Goal: Find specific page/section: Locate a particular part of the current website

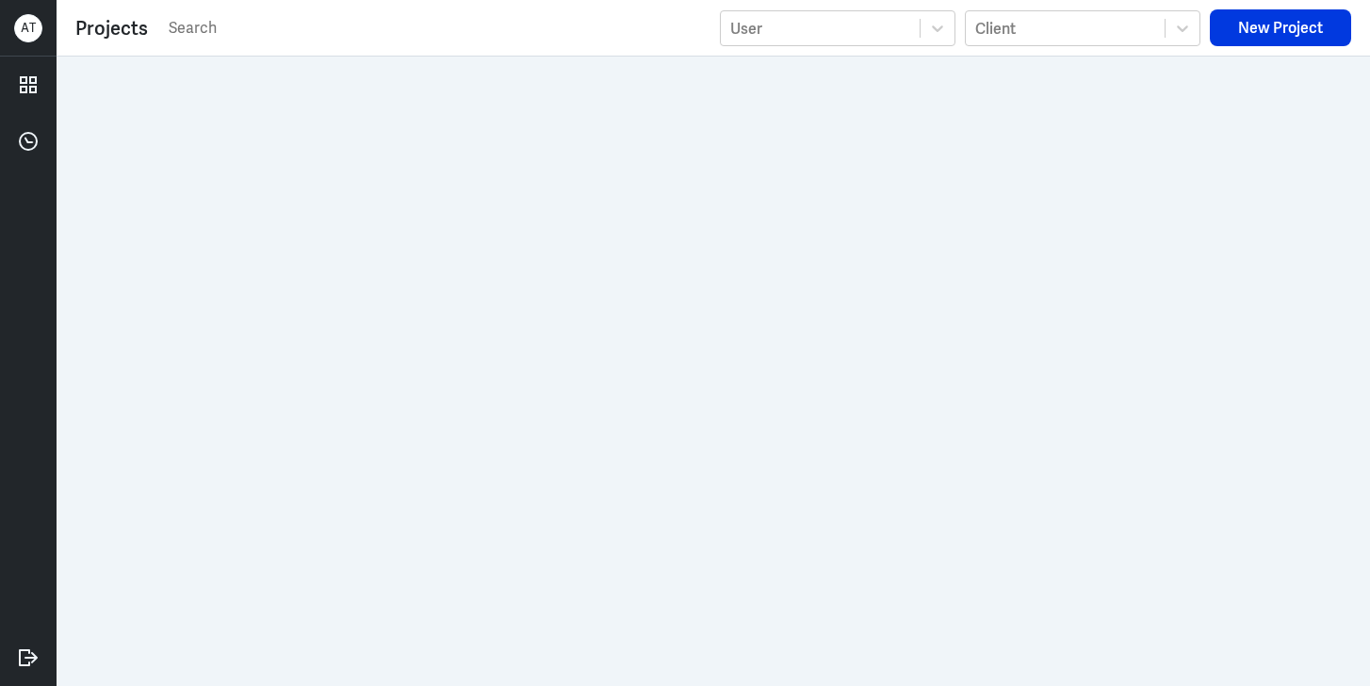
click at [206, 28] on input "text" at bounding box center [439, 28] width 544 height 28
type input "EMP video"
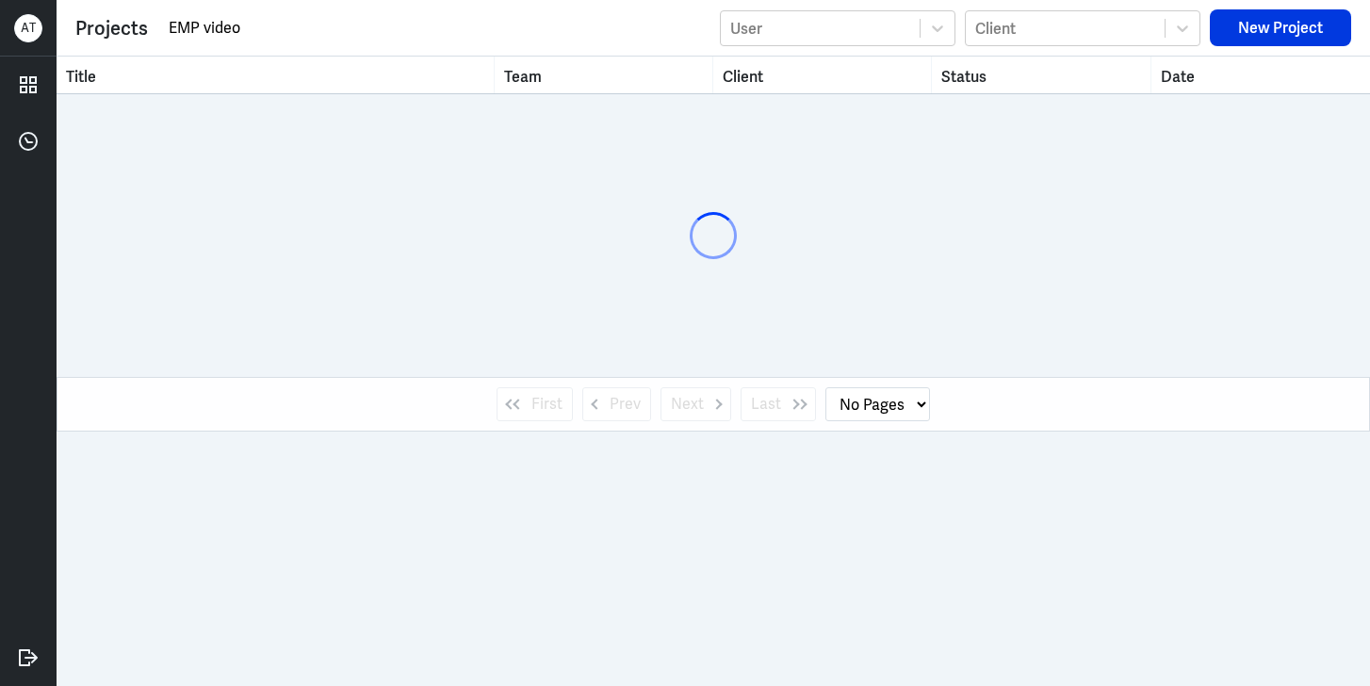
select select "1"
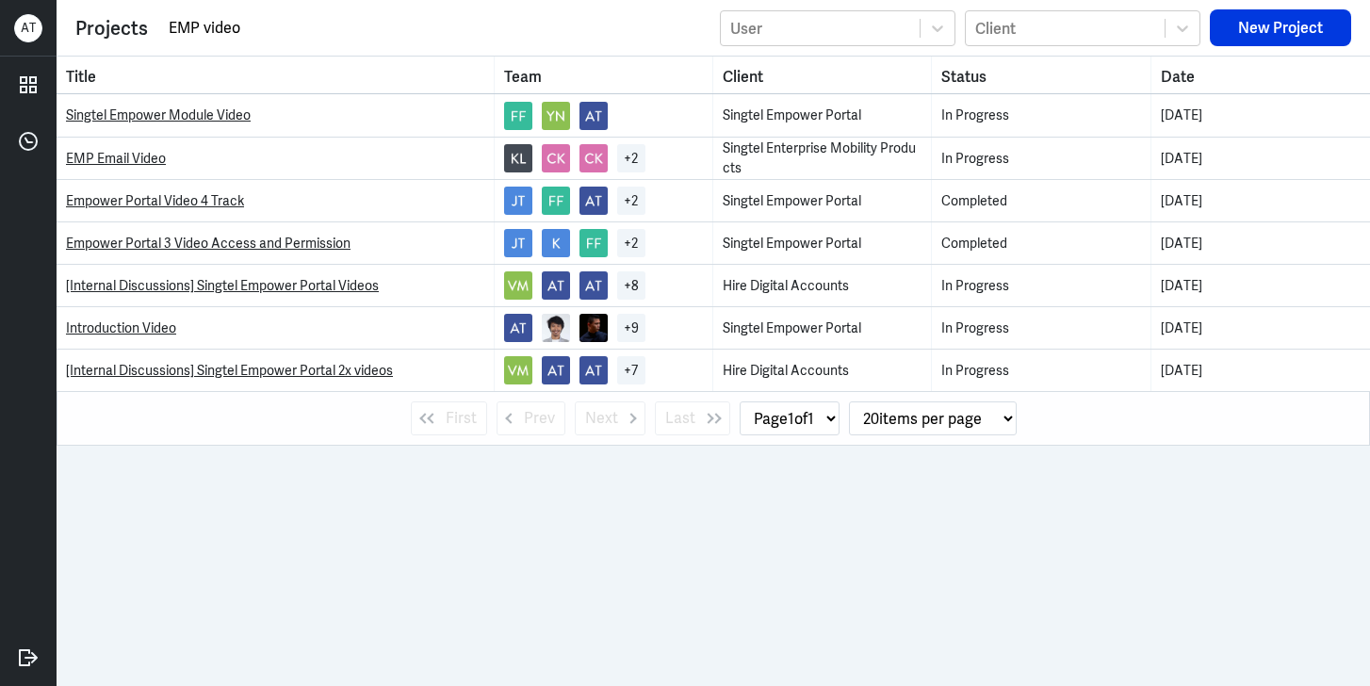
click at [181, 27] on input "EMP video" at bounding box center [439, 28] width 544 height 28
type input "EnterprisMP video"
select select "0"
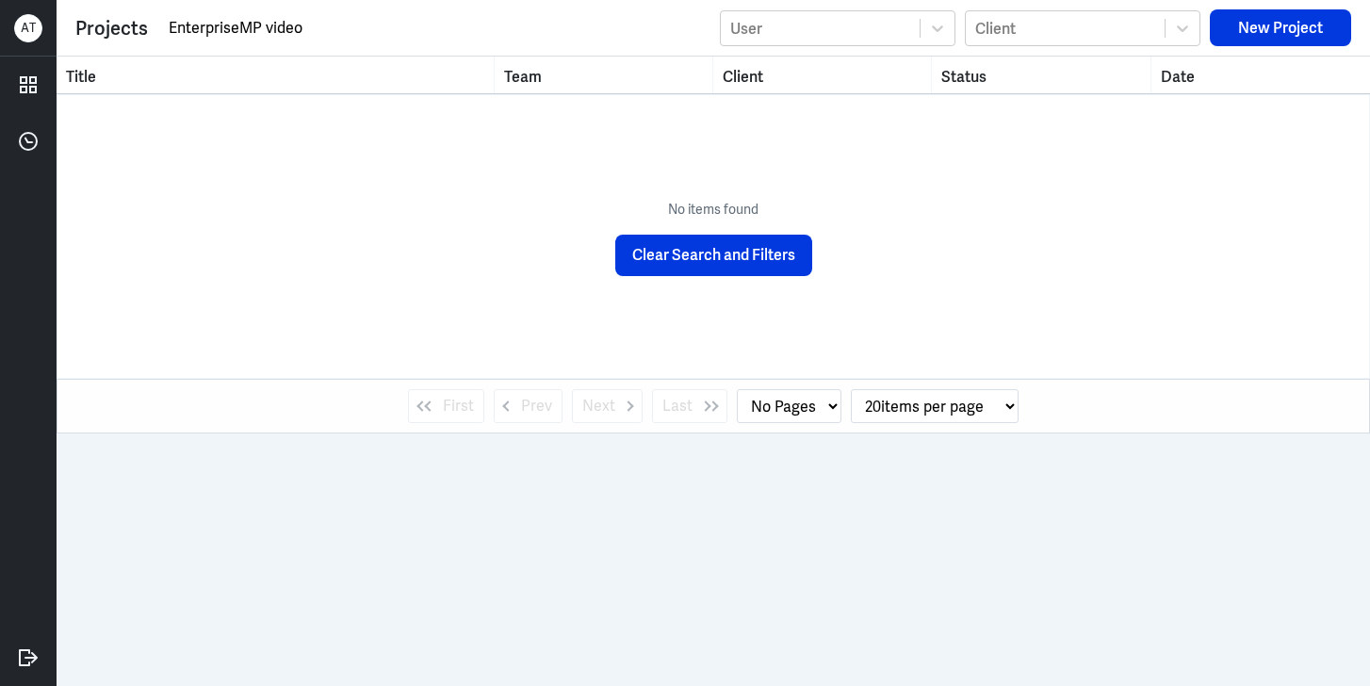
type input "Enterprise MP video"
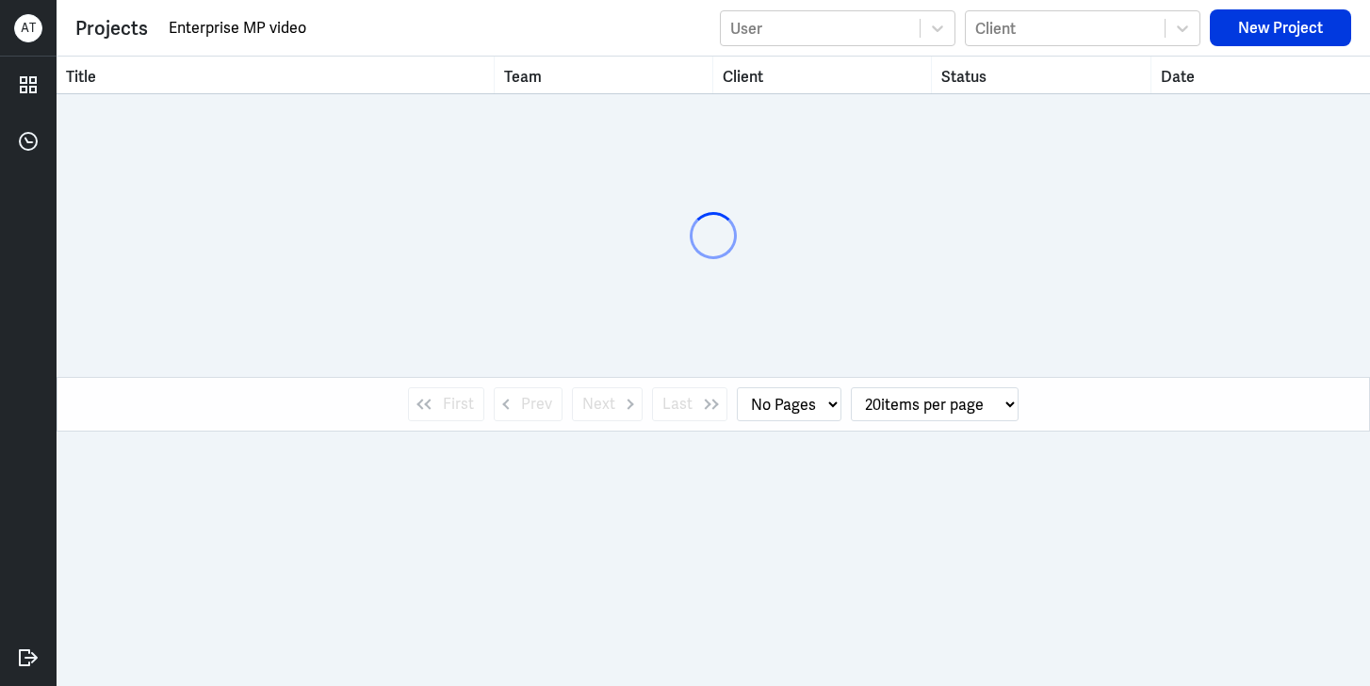
select select "1"
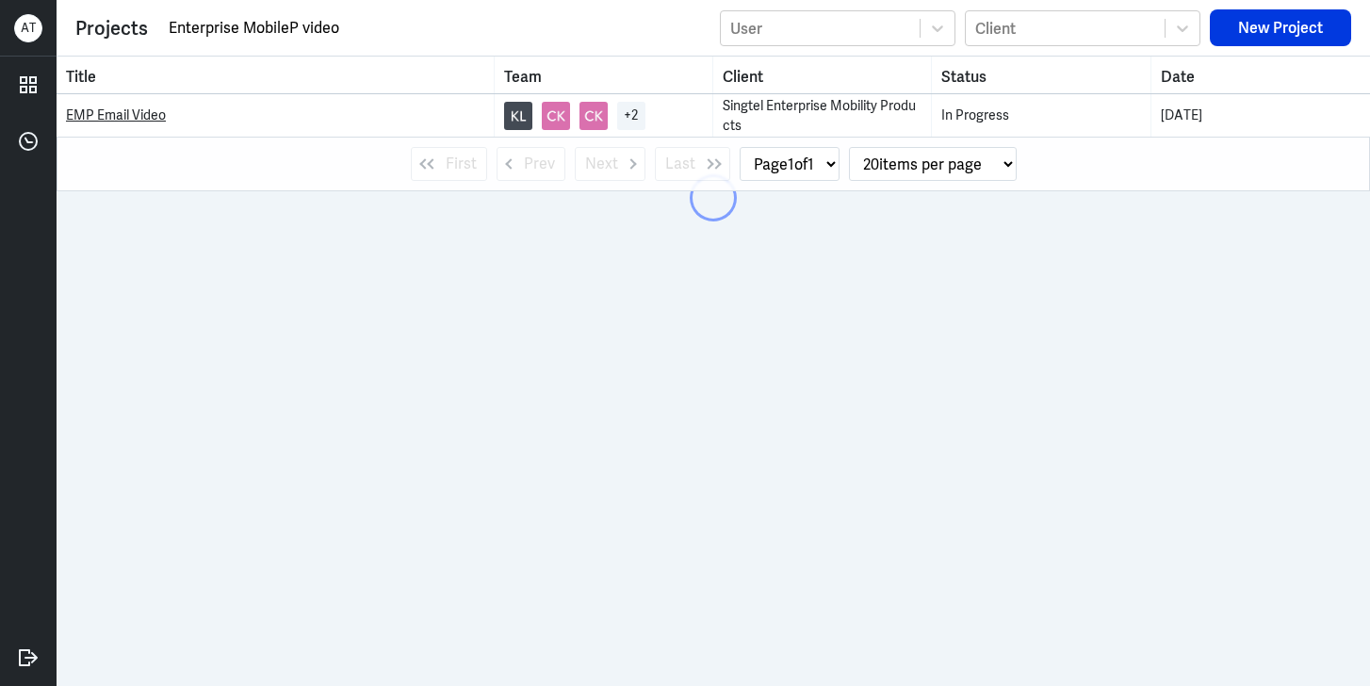
type input "Enterprise Mobile P video"
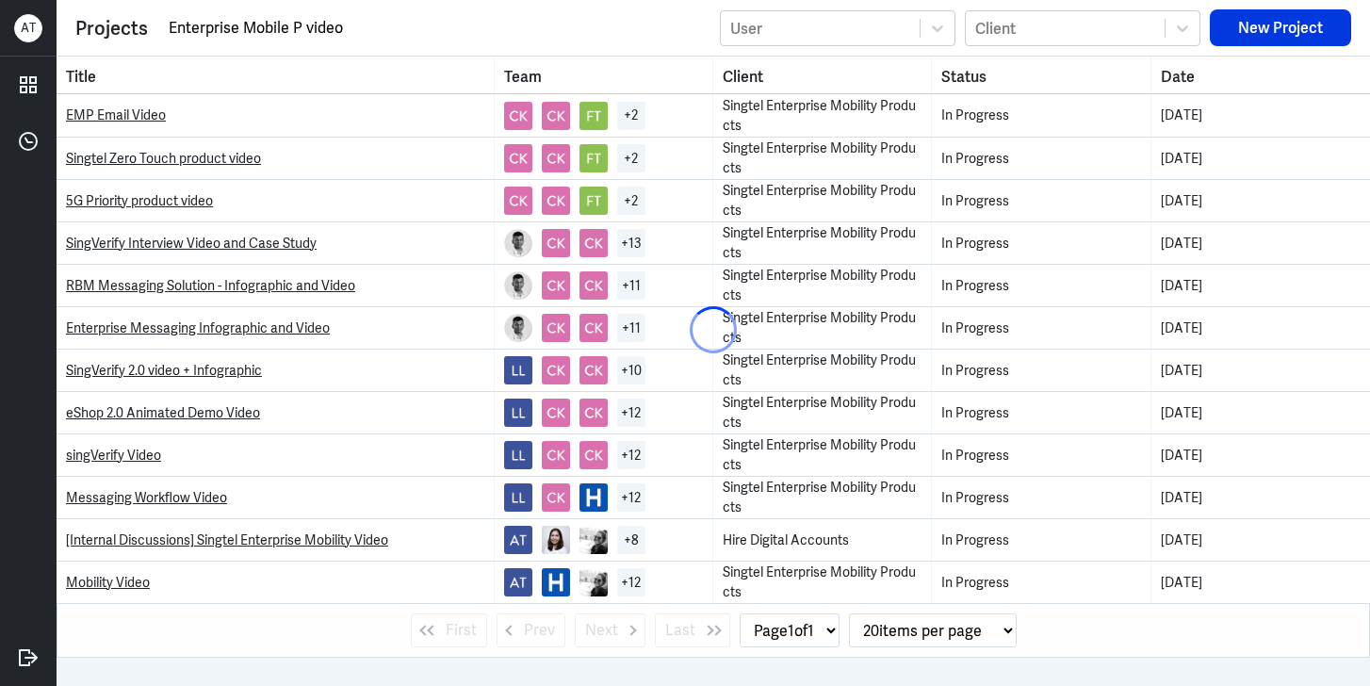
select select "0"
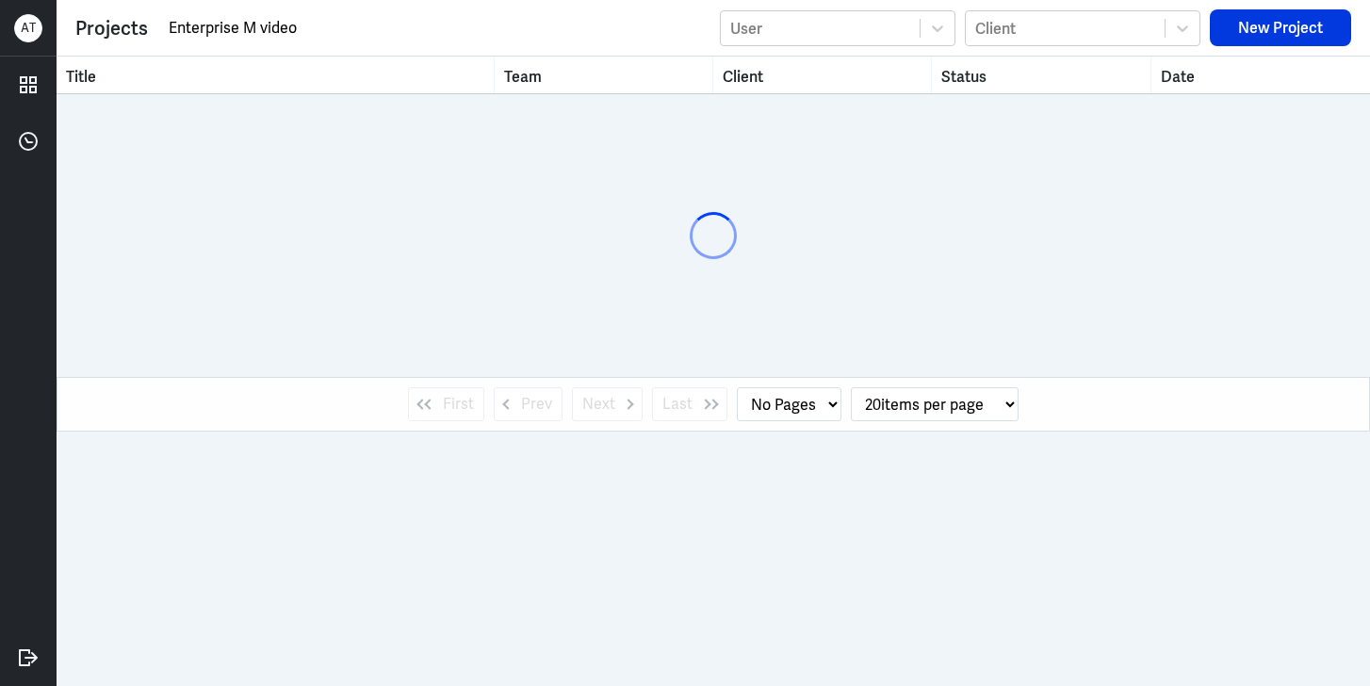
type input "Enterprise video"
select select "1"
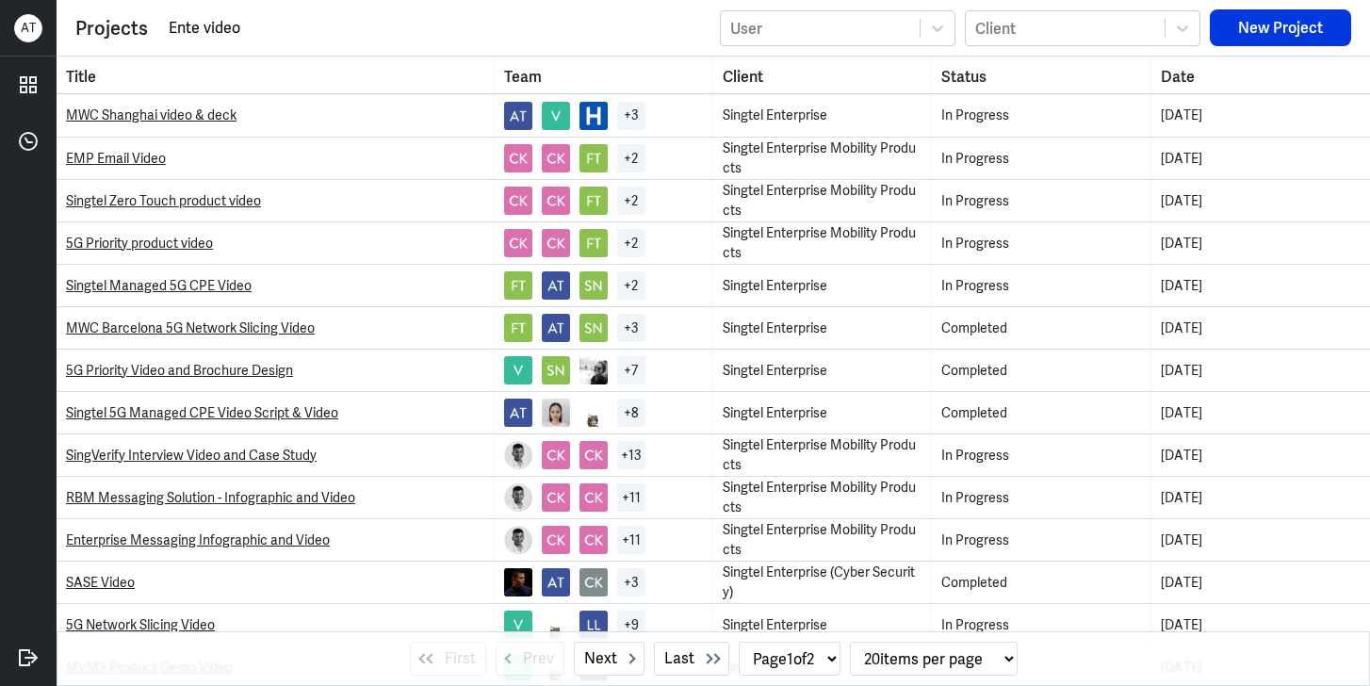
type input "Ente video"
click at [149, 157] on link "EMP Email Video" at bounding box center [116, 158] width 100 height 17
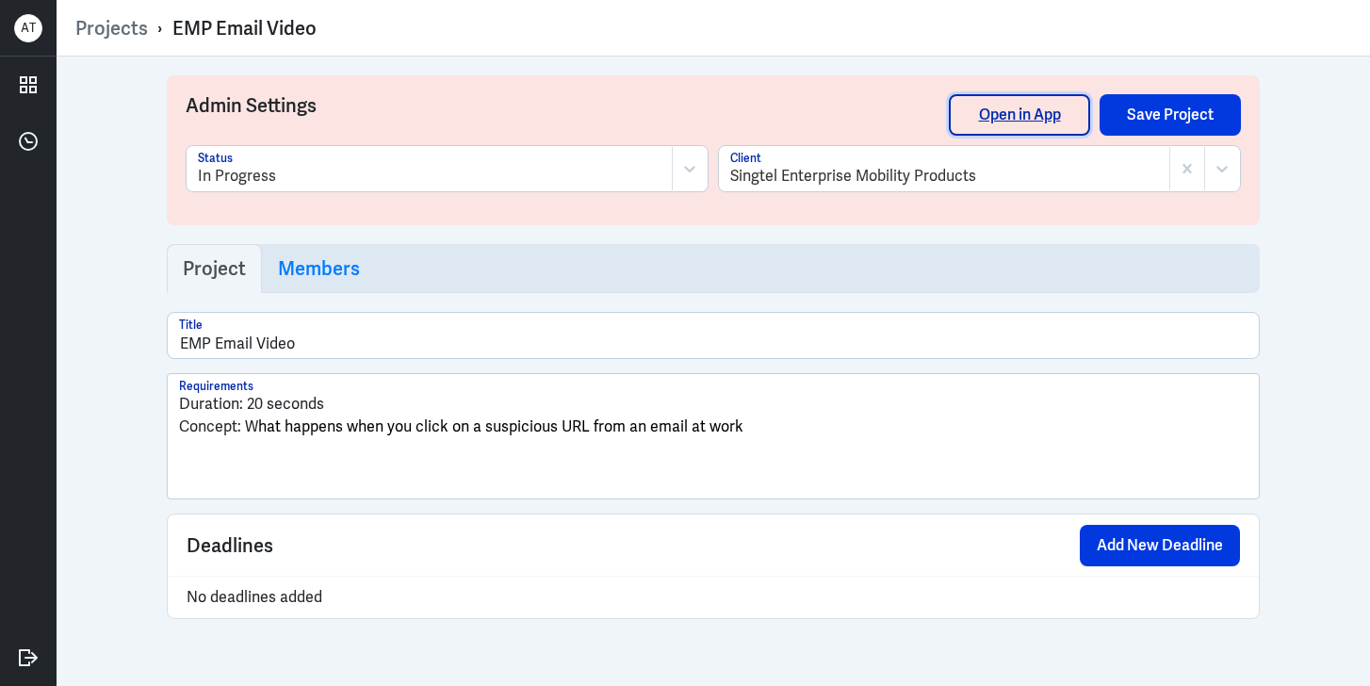
click at [982, 132] on link "Open in App" at bounding box center [1019, 114] width 141 height 41
click at [94, 12] on div "Projects › EMP Email Video" at bounding box center [713, 27] width 1276 height 37
click at [95, 28] on link "Projects" at bounding box center [111, 28] width 73 height 24
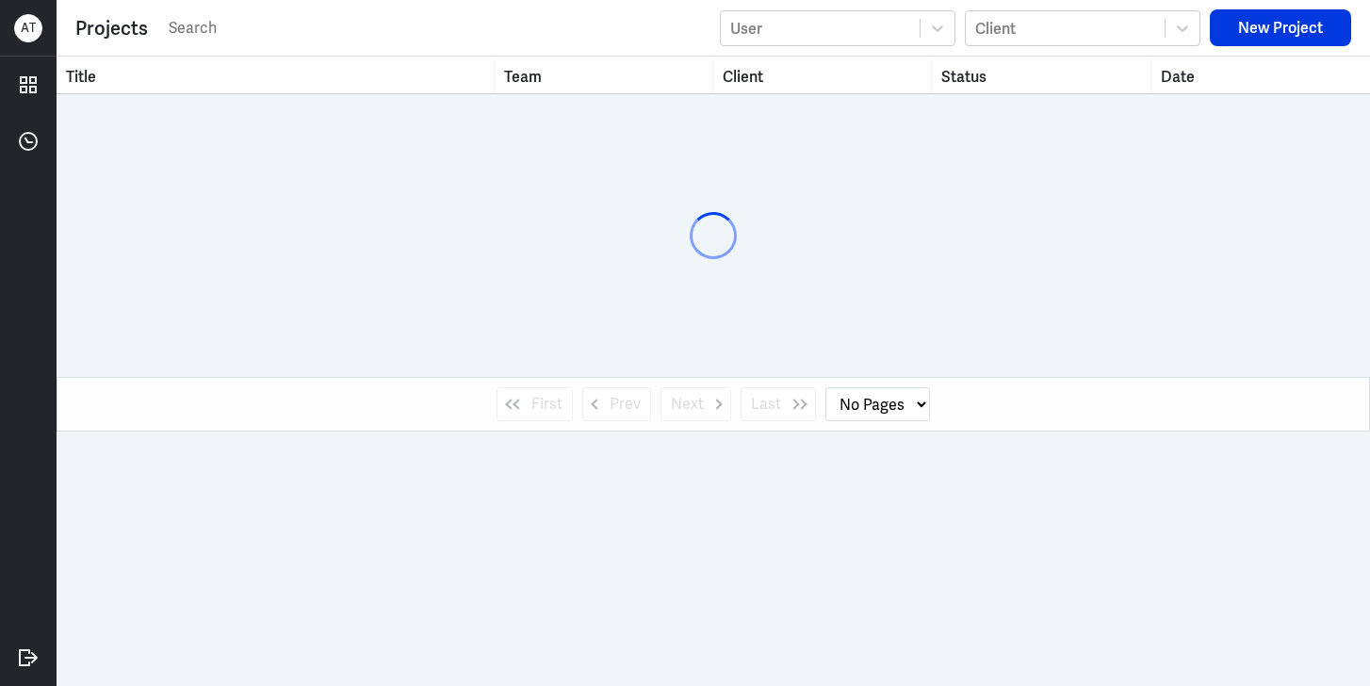
select select "1"
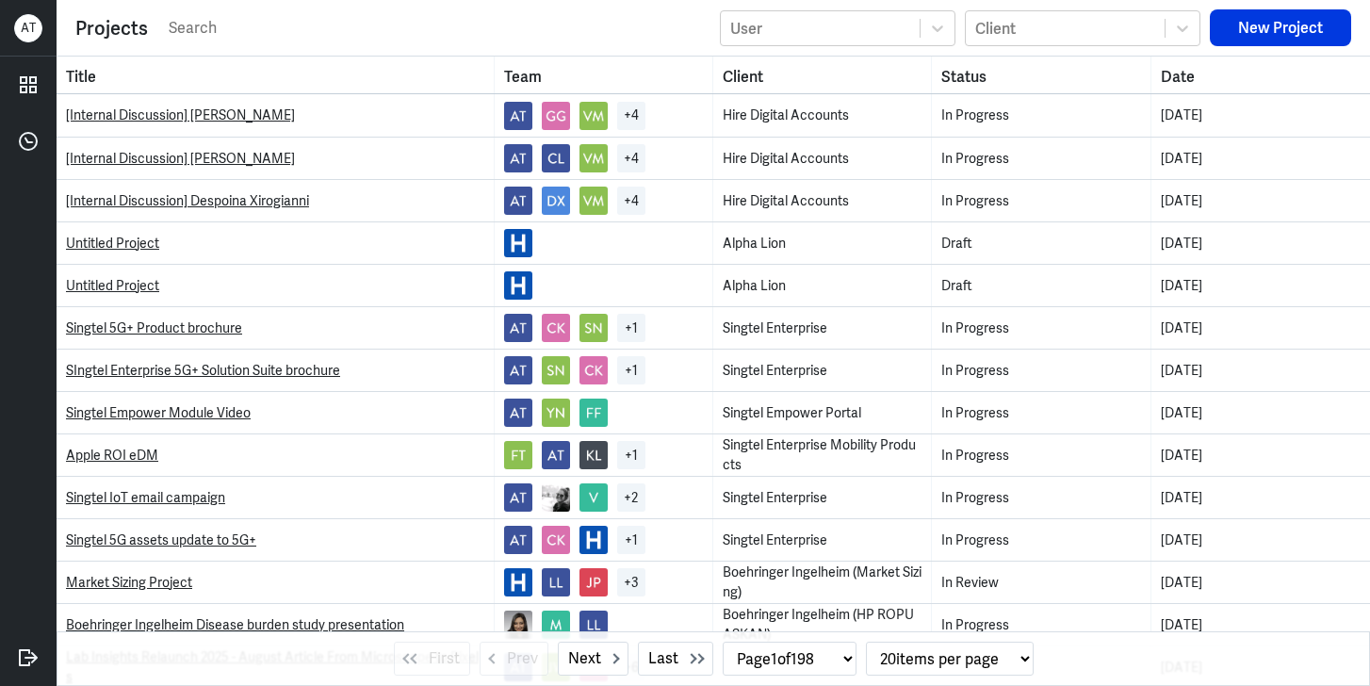
click at [362, 24] on input "text" at bounding box center [439, 28] width 544 height 28
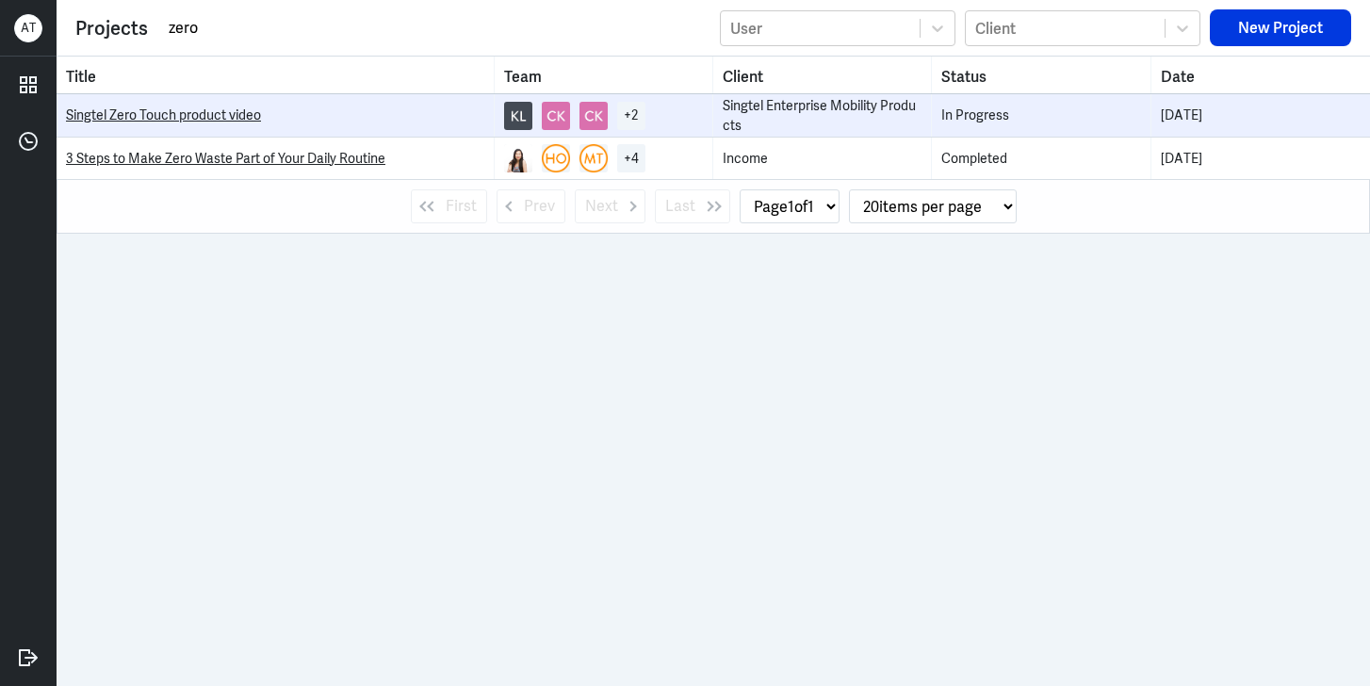
type input "zero"
click at [223, 106] on div "Singtel Zero Touch product video" at bounding box center [275, 116] width 418 height 20
click at [223, 109] on link "Singtel Zero Touch product video" at bounding box center [163, 114] width 195 height 17
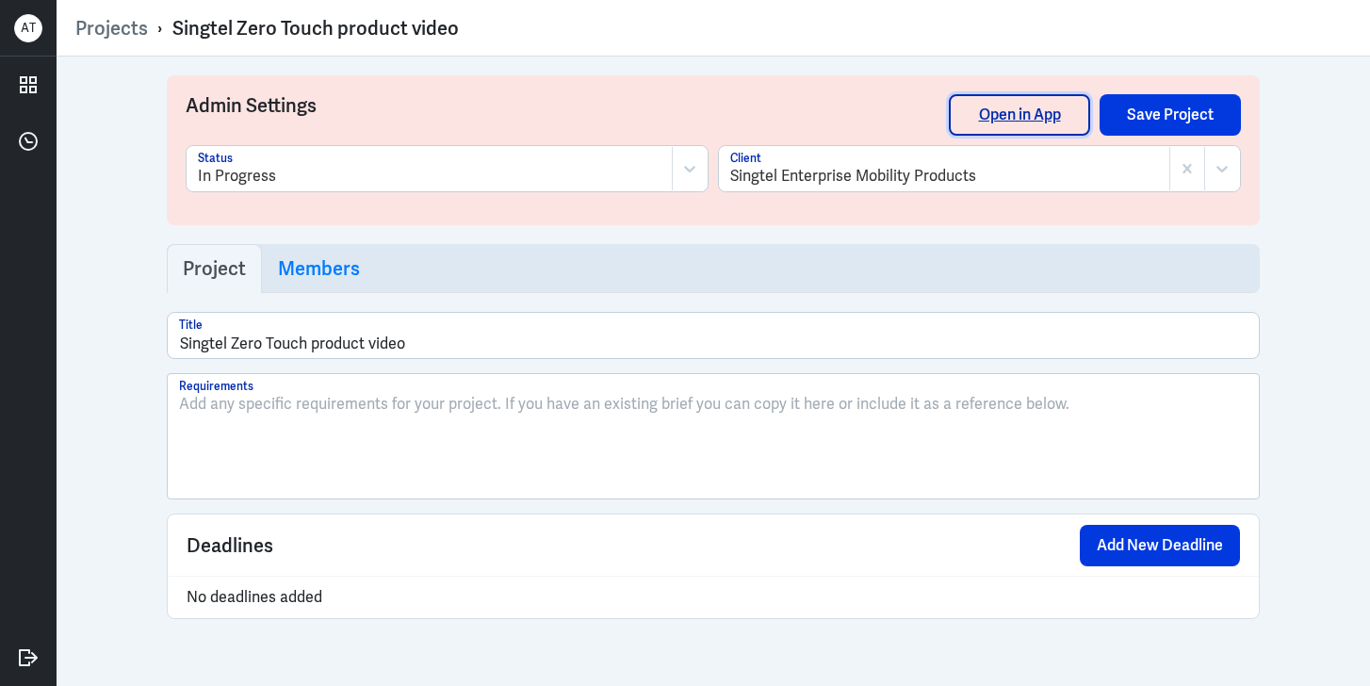
click at [1017, 114] on link "Open in App" at bounding box center [1019, 114] width 141 height 41
